Goal: Task Accomplishment & Management: Complete application form

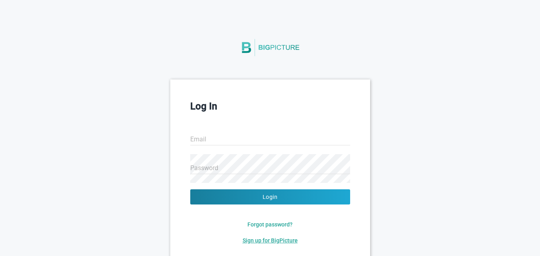
click at [275, 241] on span "Sign up for BigPicture" at bounding box center [270, 240] width 55 height 6
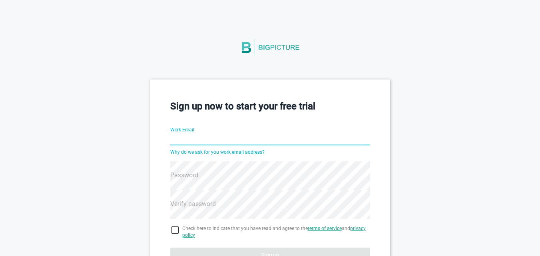
click at [267, 144] on input "Work Email" at bounding box center [270, 140] width 200 height 29
type input "wildrivers1122"
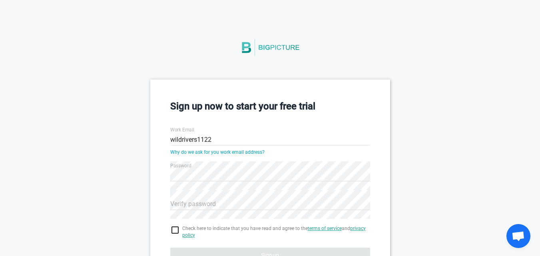
click at [173, 229] on input "checkbox" at bounding box center [270, 230] width 200 height 10
checkbox input "true"
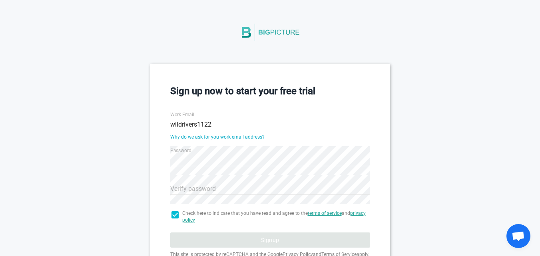
scroll to position [16, 0]
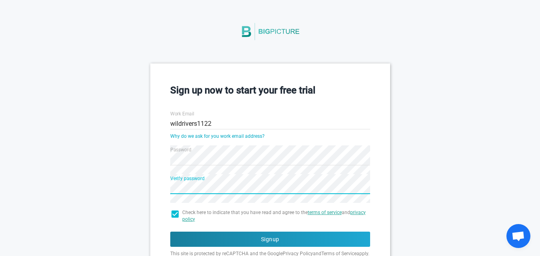
click at [208, 231] on form "Work Email wildrivers1122 Why do we ask for you work email address? Password Ve…" at bounding box center [270, 194] width 200 height 181
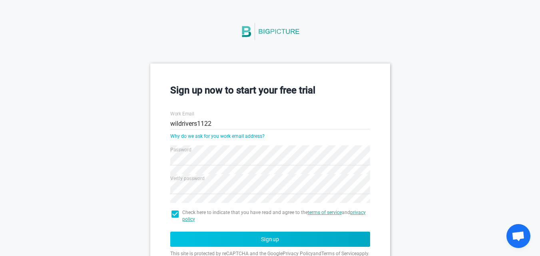
click at [203, 243] on button "Signup" at bounding box center [270, 239] width 200 height 15
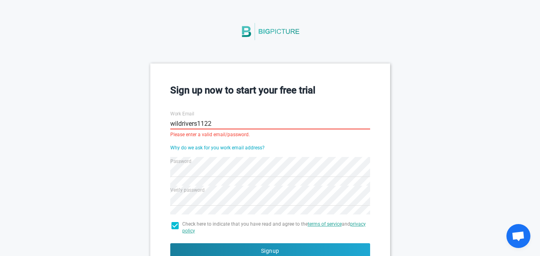
click at [222, 120] on input "wildrivers1122" at bounding box center [270, 124] width 200 height 29
type input "w"
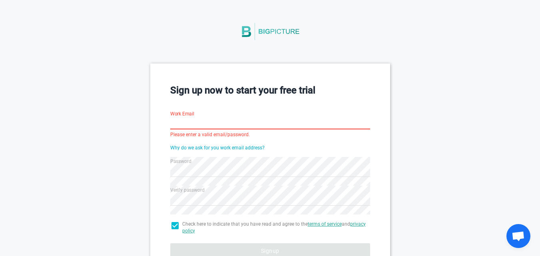
click at [222, 120] on input "Work Email" at bounding box center [270, 124] width 200 height 29
click at [226, 126] on input "Work Email" at bounding box center [270, 124] width 200 height 29
